Goal: Transaction & Acquisition: Book appointment/travel/reservation

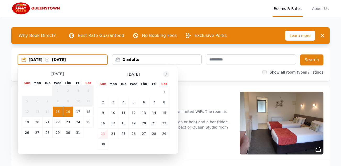
click at [167, 75] on icon at bounding box center [166, 74] width 4 height 4
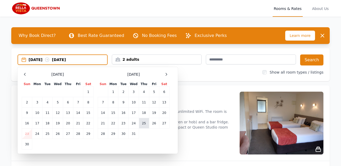
click at [143, 124] on td "25" at bounding box center [144, 123] width 10 height 10
click at [164, 125] on td "27" at bounding box center [164, 123] width 10 height 10
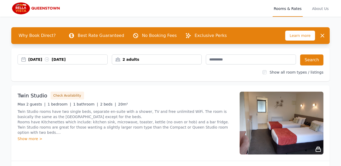
click at [187, 58] on div "2 adults" at bounding box center [157, 59] width 90 height 5
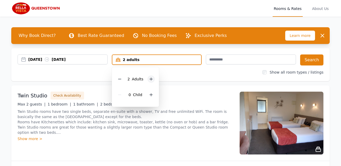
click at [152, 78] on icon at bounding box center [151, 79] width 4 height 4
click at [154, 94] on div at bounding box center [151, 94] width 7 height 7
click at [310, 63] on button "Search" at bounding box center [311, 60] width 23 height 11
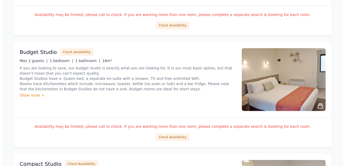
scroll to position [274, 0]
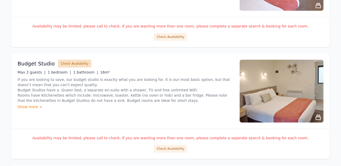
click at [73, 65] on button "Check Availability" at bounding box center [75, 64] width 34 height 8
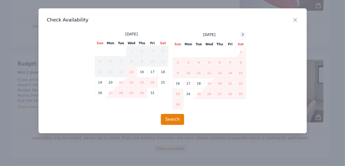
click at [244, 34] on icon at bounding box center [243, 34] width 1 height 2
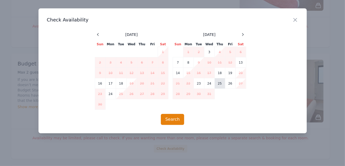
click at [220, 85] on td "25" at bounding box center [220, 83] width 10 height 10
click at [239, 82] on td "27" at bounding box center [241, 83] width 10 height 10
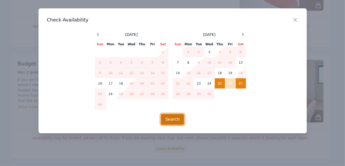
click at [178, 118] on button "Search" at bounding box center [172, 119] width 23 height 11
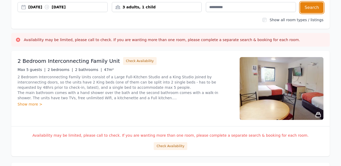
scroll to position [0, 0]
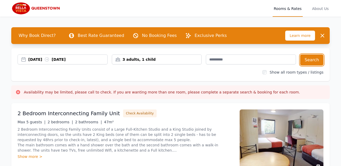
click at [135, 61] on div "3 adults, 1 child" at bounding box center [157, 59] width 90 height 5
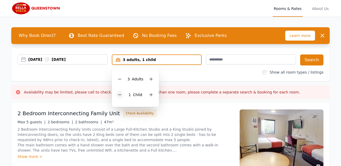
click at [119, 93] on icon at bounding box center [120, 95] width 4 height 4
click at [120, 78] on icon at bounding box center [120, 79] width 4 height 4
click at [187, 69] on div "[DATE] [DATE] 2 adults 2 Adult s 0 Child Search Show all room types / listings" at bounding box center [170, 64] width 319 height 33
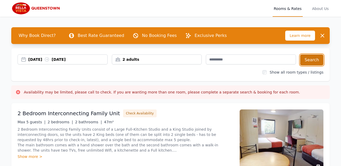
click at [307, 58] on button "Search" at bounding box center [311, 60] width 23 height 11
click at [298, 37] on span "Learn more" at bounding box center [300, 36] width 30 height 10
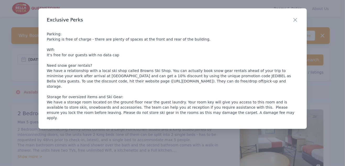
click at [298, 20] on div "Close" at bounding box center [299, 16] width 15 height 17
click at [297, 19] on icon "button" at bounding box center [295, 20] width 6 height 6
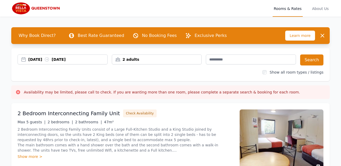
click at [295, 9] on span "Rooms & Rates" at bounding box center [288, 8] width 30 height 17
click at [45, 8] on img at bounding box center [36, 8] width 51 height 13
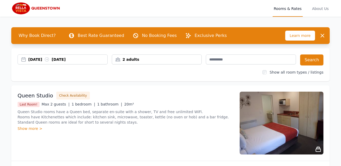
click at [49, 58] on div "11 Dec 2025 14 Dec 2025" at bounding box center [67, 59] width 79 height 5
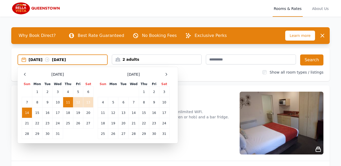
click at [68, 99] on td "11" at bounding box center [68, 102] width 10 height 10
click at [88, 99] on td "13" at bounding box center [88, 102] width 10 height 10
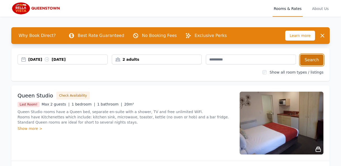
click at [307, 62] on button "Search" at bounding box center [311, 60] width 23 height 11
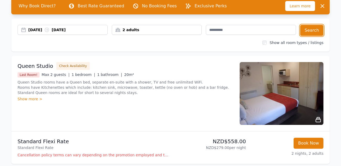
scroll to position [26, 0]
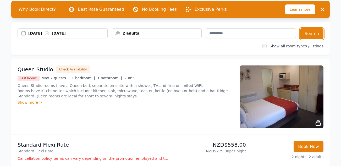
click at [154, 31] on div "2 adults" at bounding box center [157, 33] width 90 height 5
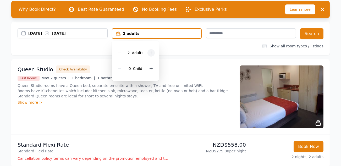
click at [153, 51] on icon at bounding box center [151, 53] width 4 height 4
click at [151, 69] on icon at bounding box center [151, 68] width 3 height 3
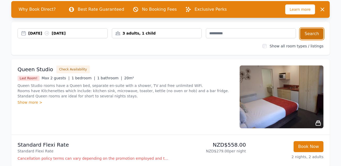
click at [317, 35] on button "Search" at bounding box center [311, 33] width 23 height 11
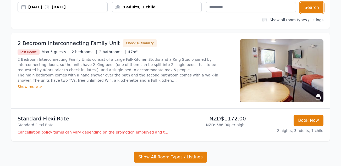
scroll to position [105, 0]
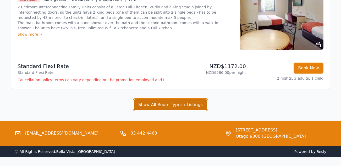
click at [165, 104] on button "Show All Room Types / Listings" at bounding box center [170, 104] width 73 height 11
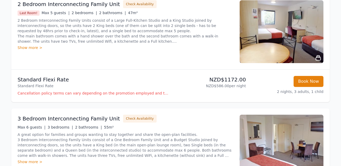
scroll to position [0, 0]
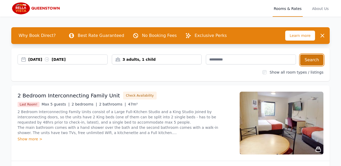
click at [313, 61] on button "Search" at bounding box center [311, 60] width 23 height 11
